Goal: Information Seeking & Learning: Learn about a topic

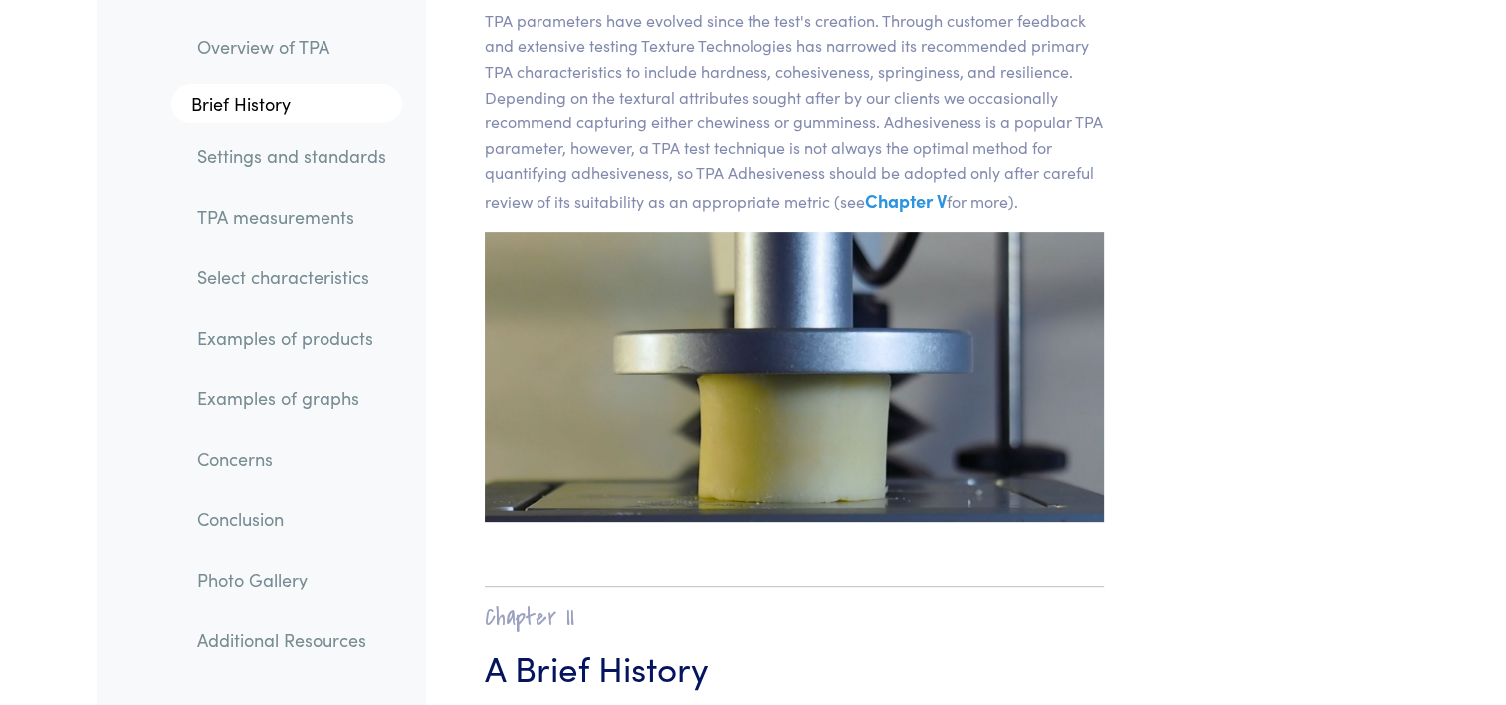
scroll to position [1095, 0]
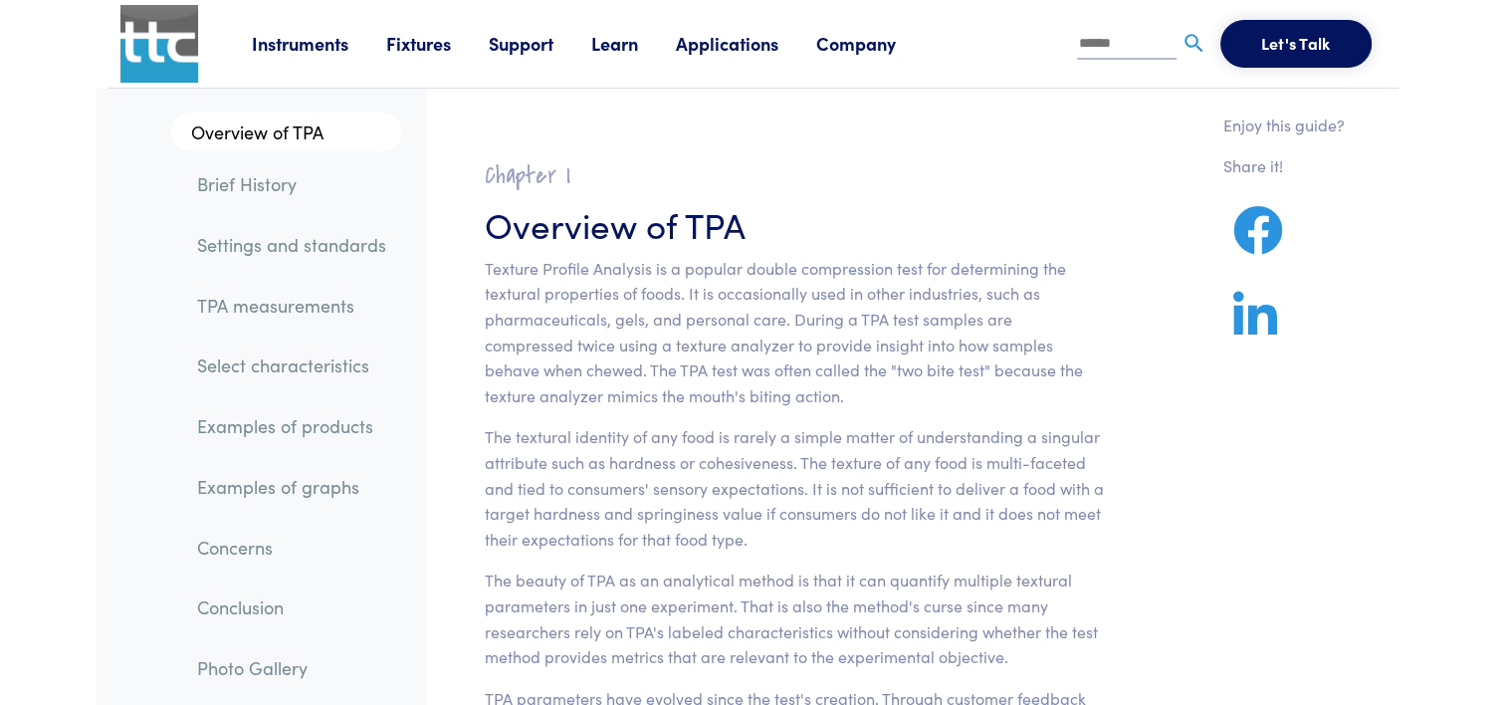
click at [274, 322] on link "TPA measurements" at bounding box center [291, 306] width 221 height 46
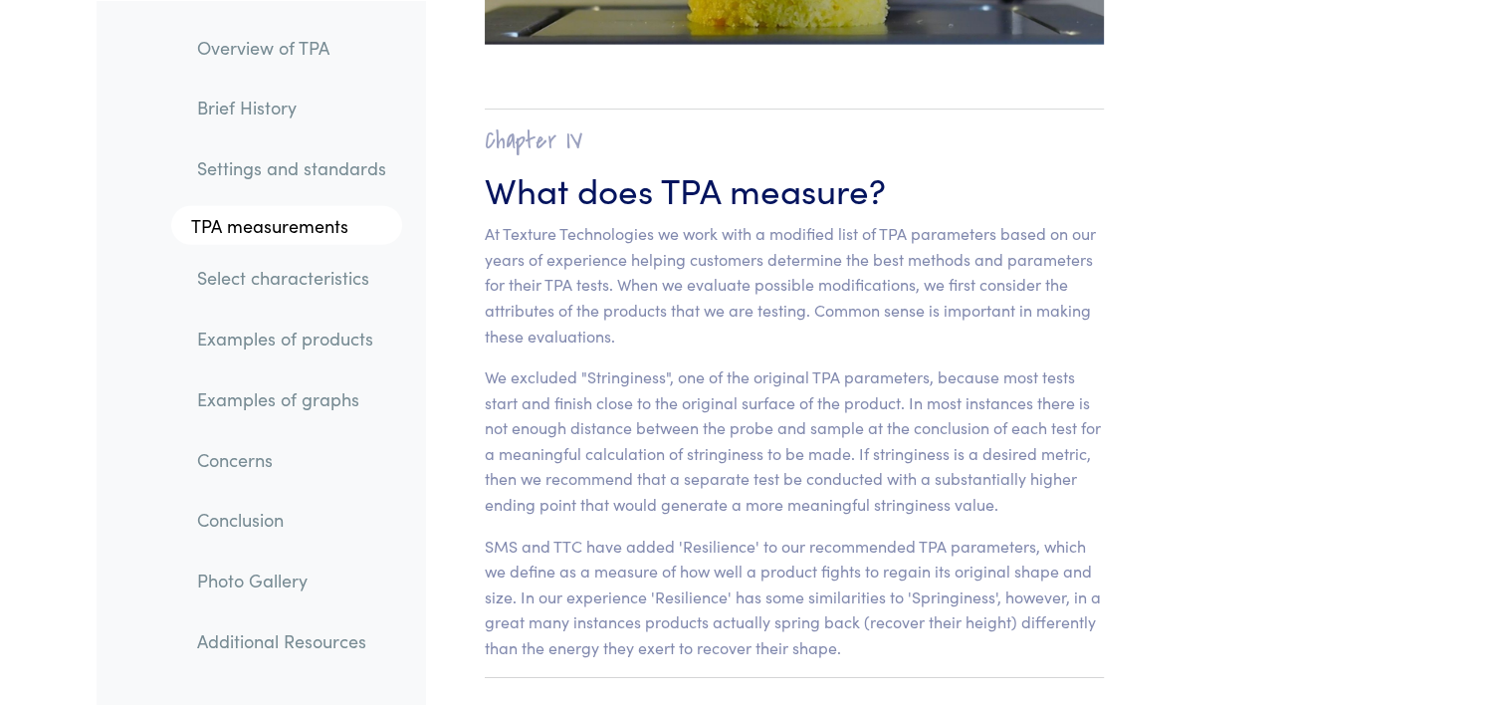
scroll to position [12437, 0]
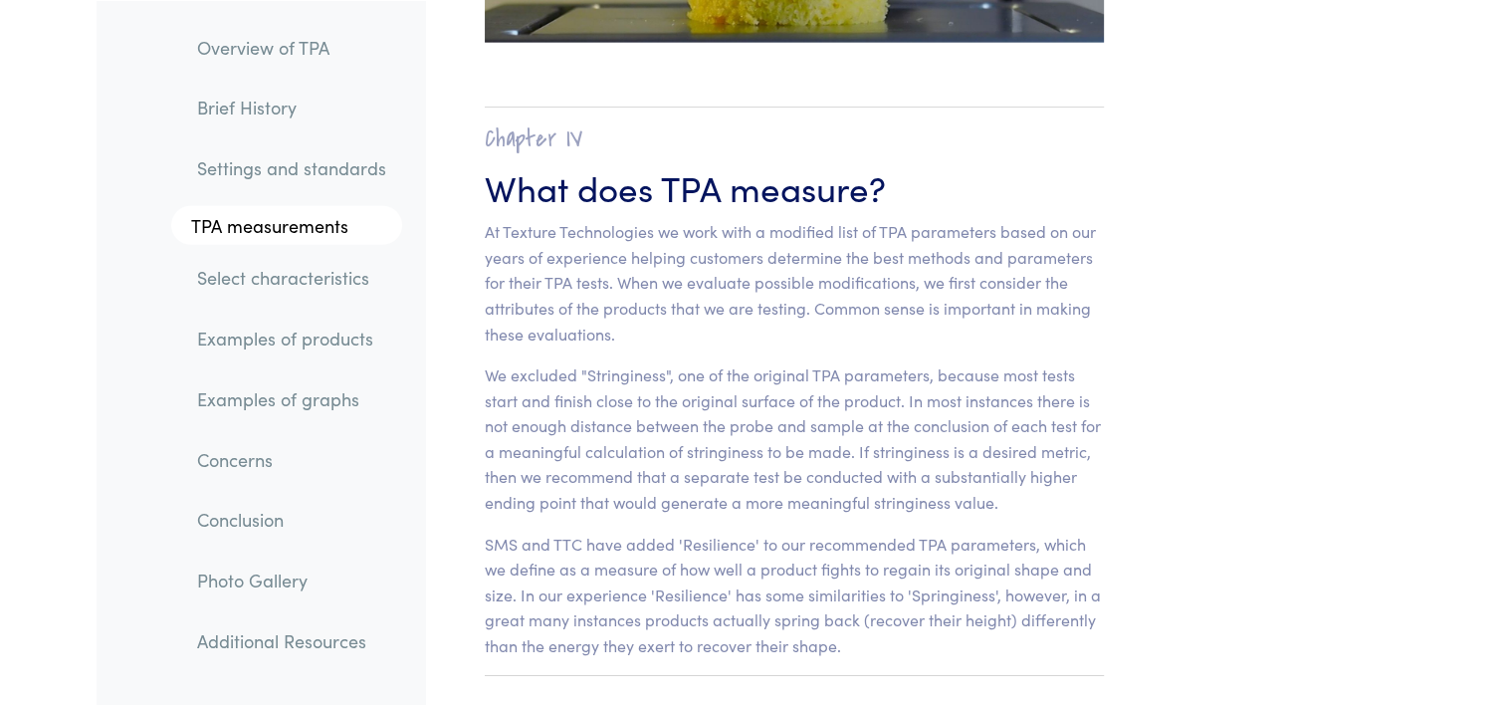
click at [318, 331] on link "Examples of products" at bounding box center [291, 339] width 221 height 46
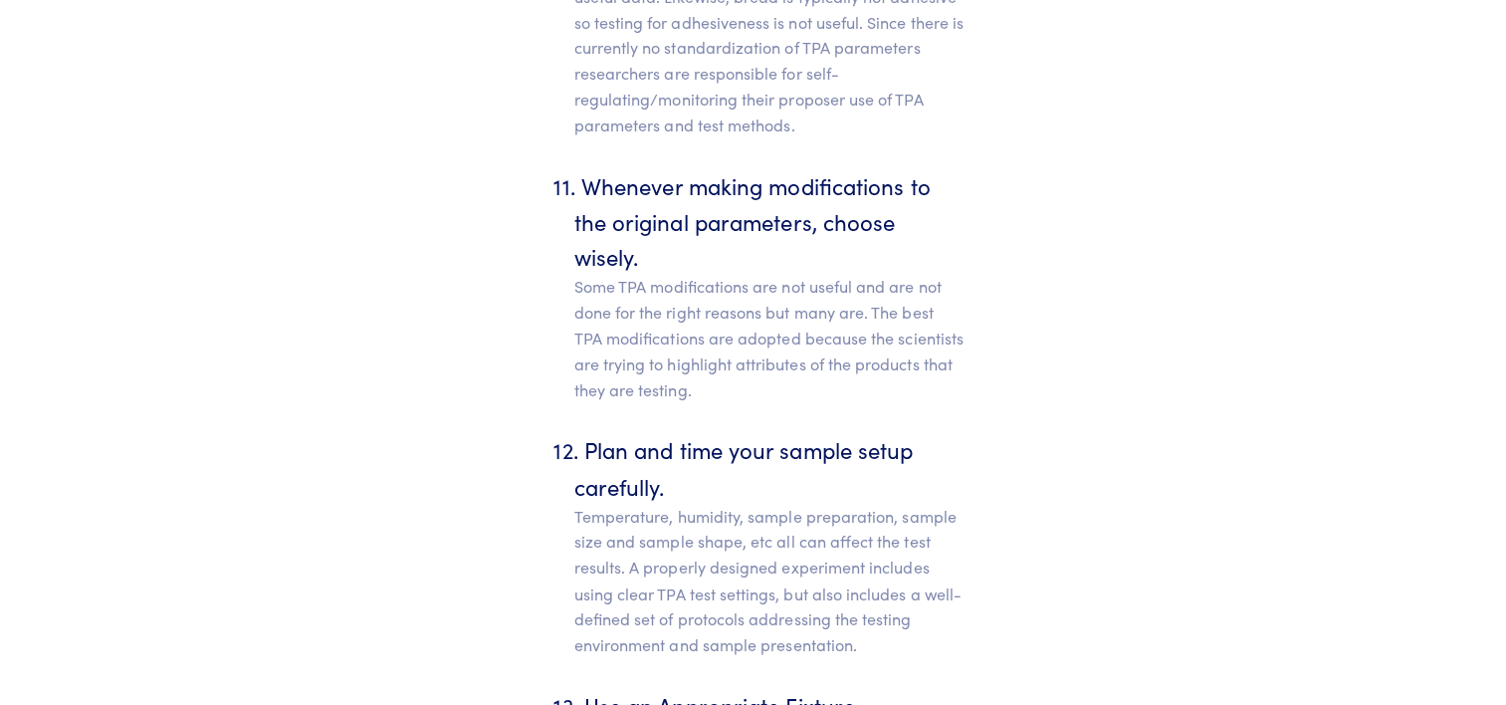
scroll to position [15727, 0]
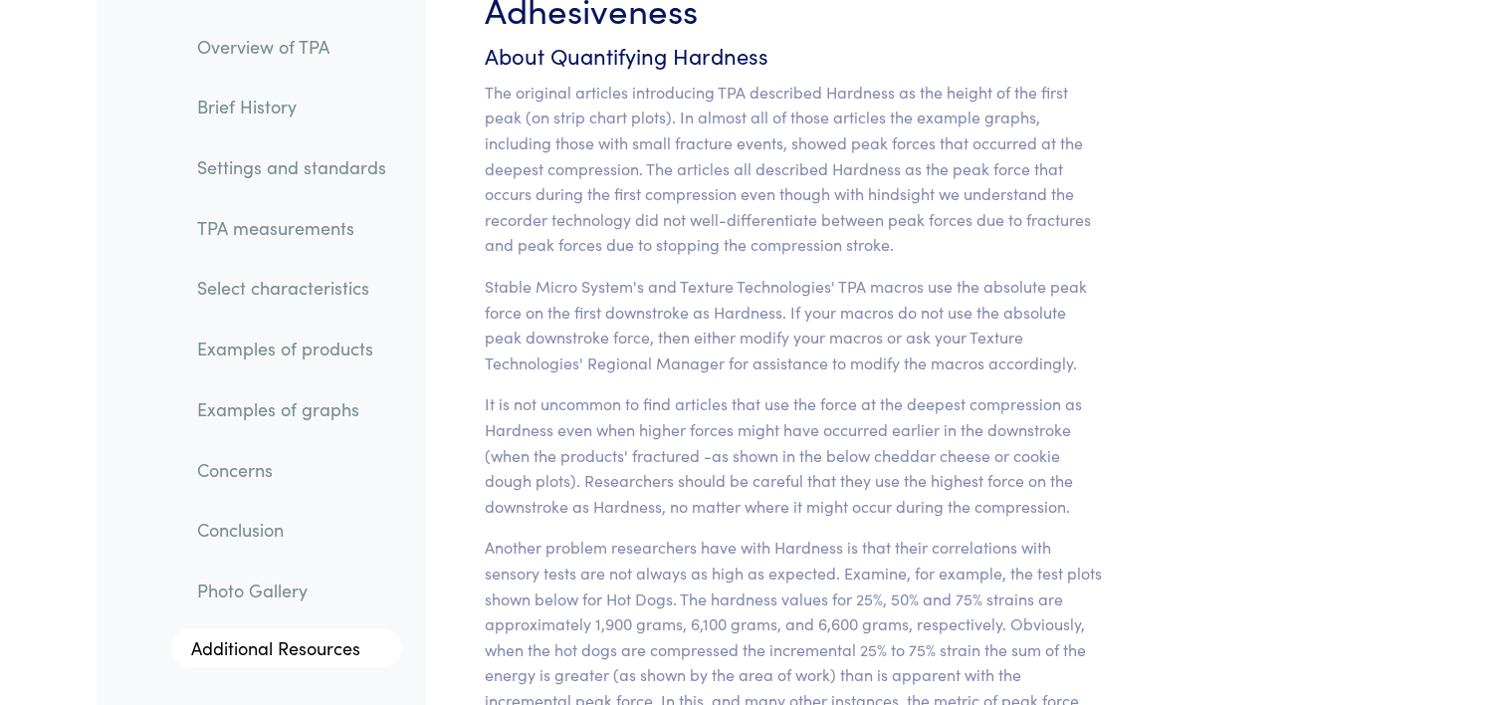
click at [270, 223] on link "TPA measurements" at bounding box center [291, 228] width 221 height 46
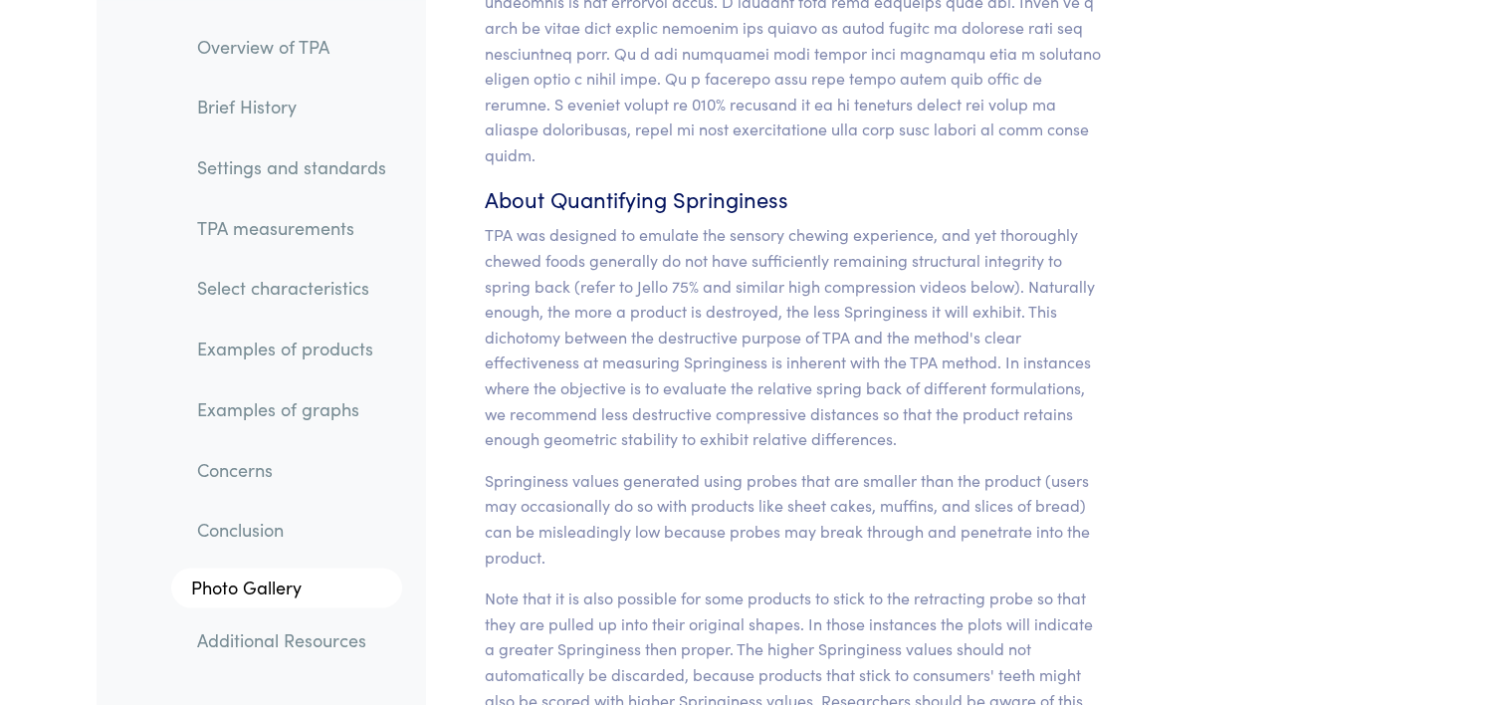
scroll to position [18263, 0]
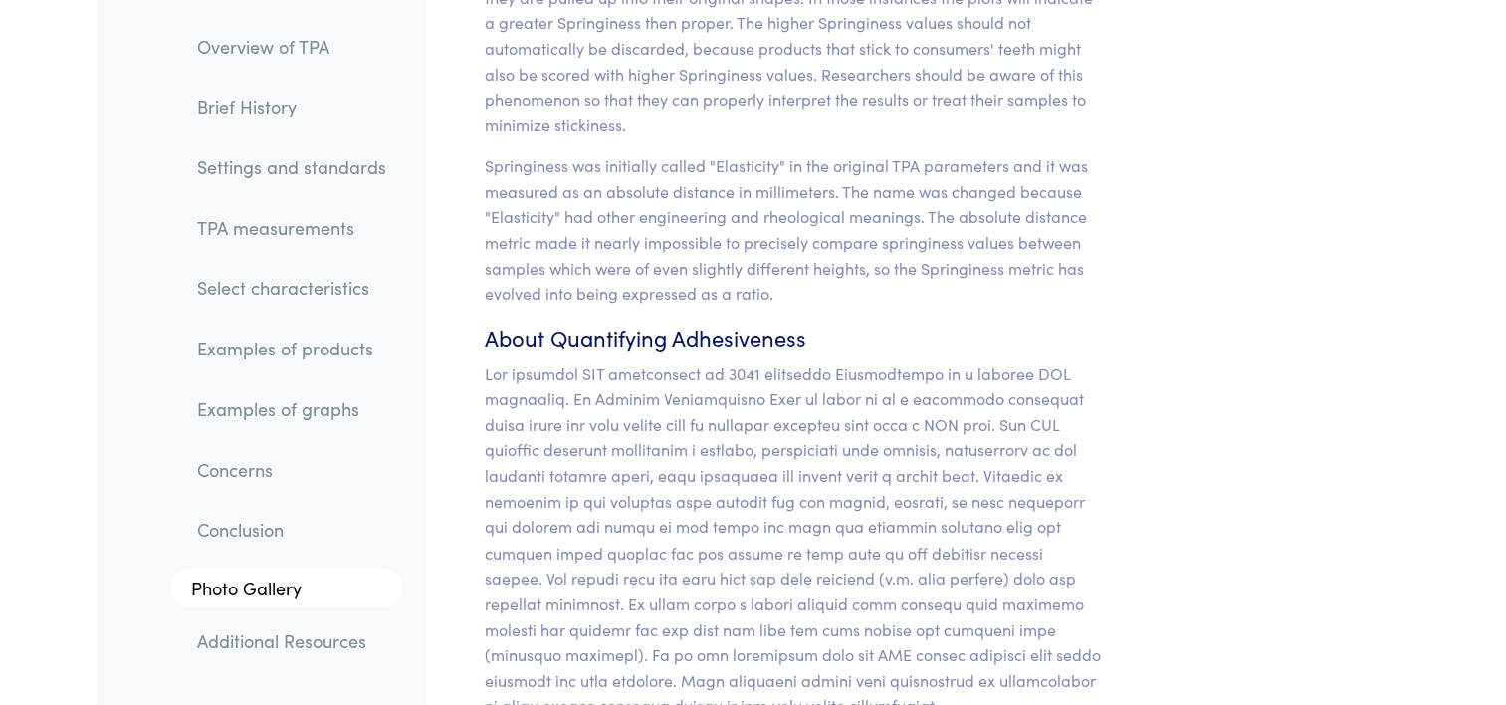
click at [277, 344] on link "Examples of products" at bounding box center [291, 349] width 221 height 46
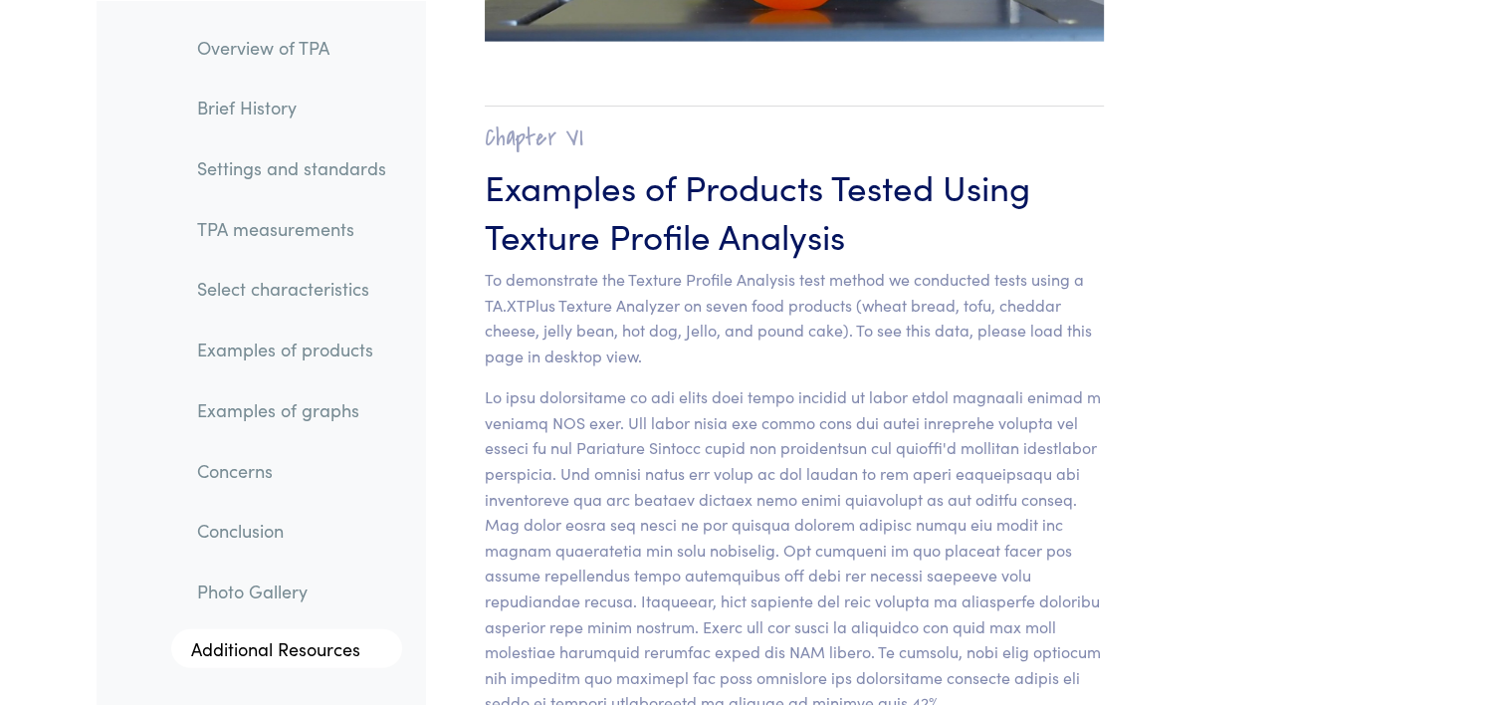
scroll to position [19582, 0]
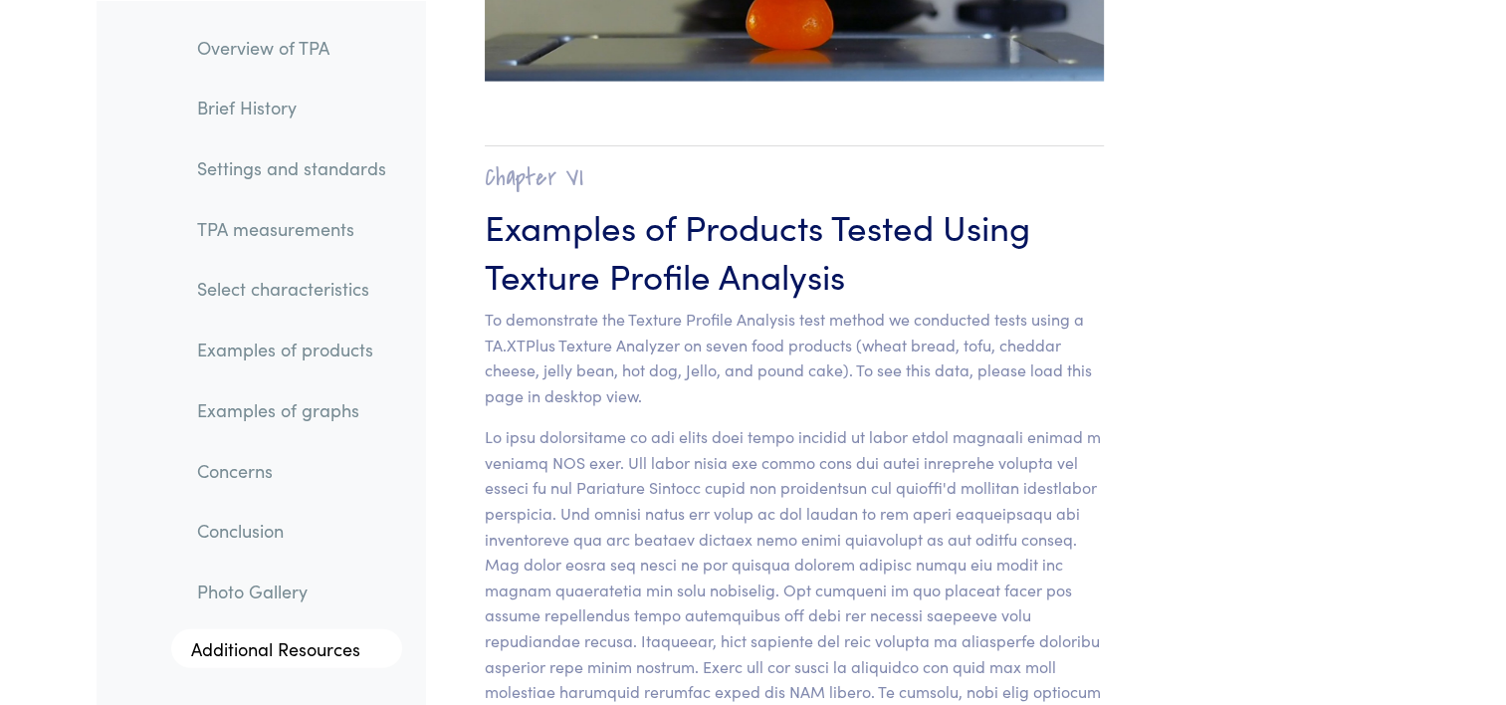
drag, startPoint x: 272, startPoint y: 227, endPoint x: 228, endPoint y: 231, distance: 44.0
click at [272, 227] on link "TPA measurements" at bounding box center [291, 228] width 221 height 46
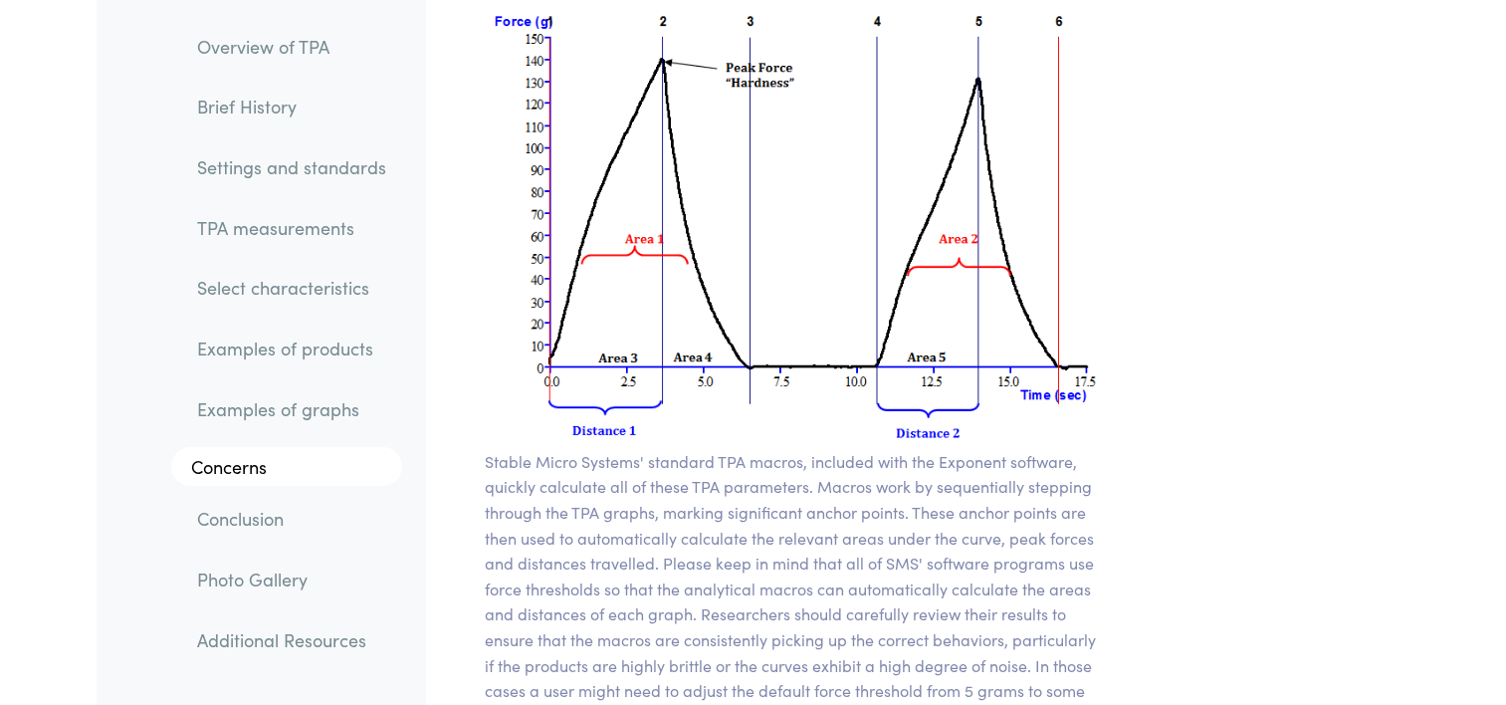
scroll to position [14486, 0]
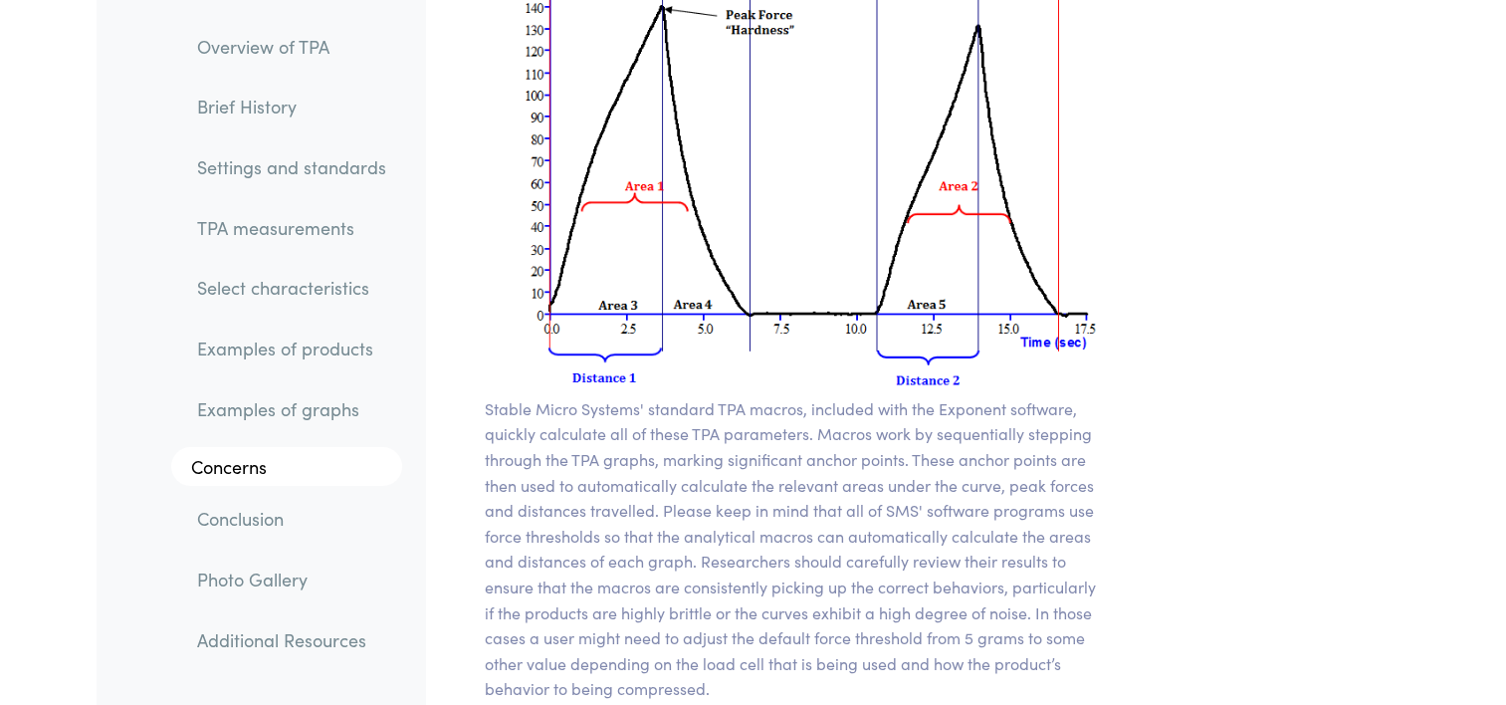
click at [272, 356] on link "Examples of products" at bounding box center [291, 349] width 221 height 46
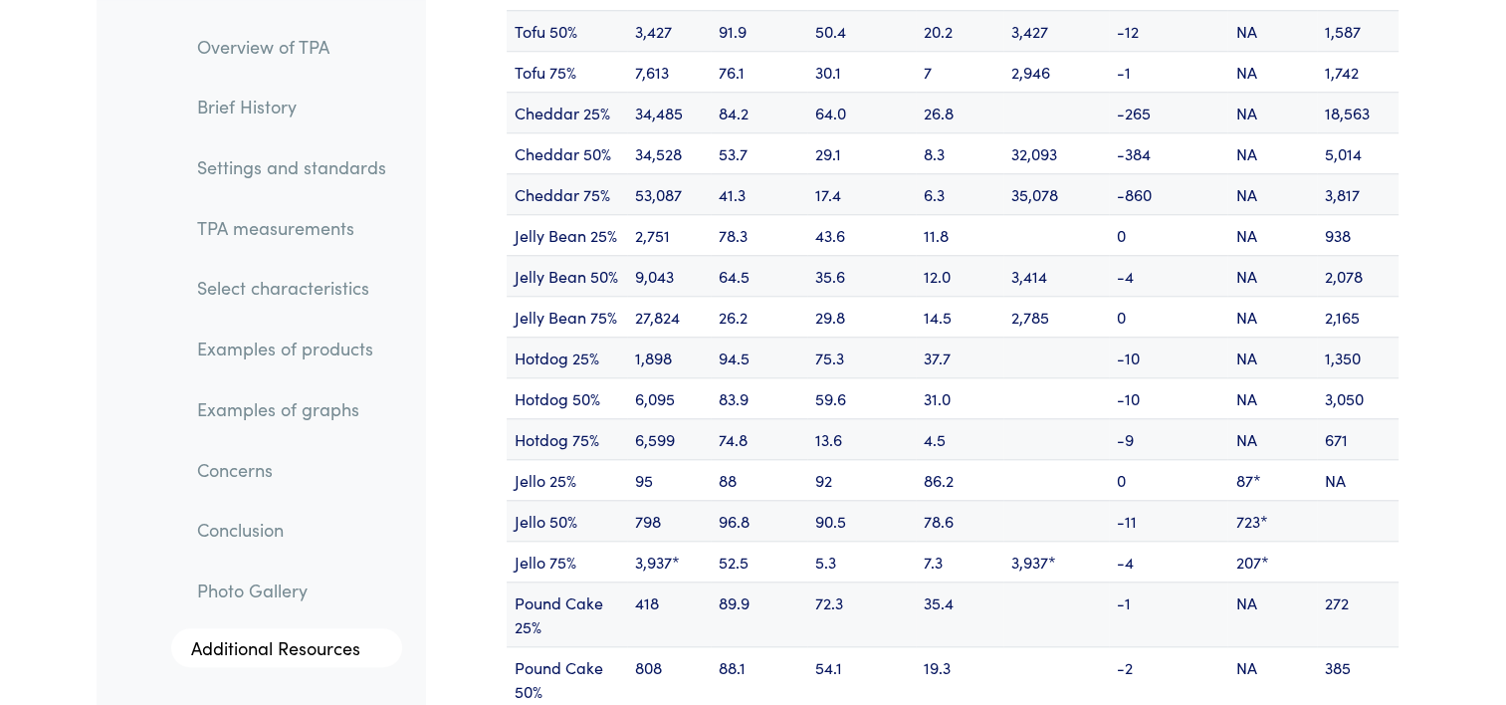
scroll to position [24321, 0]
